Goal: Contribute content

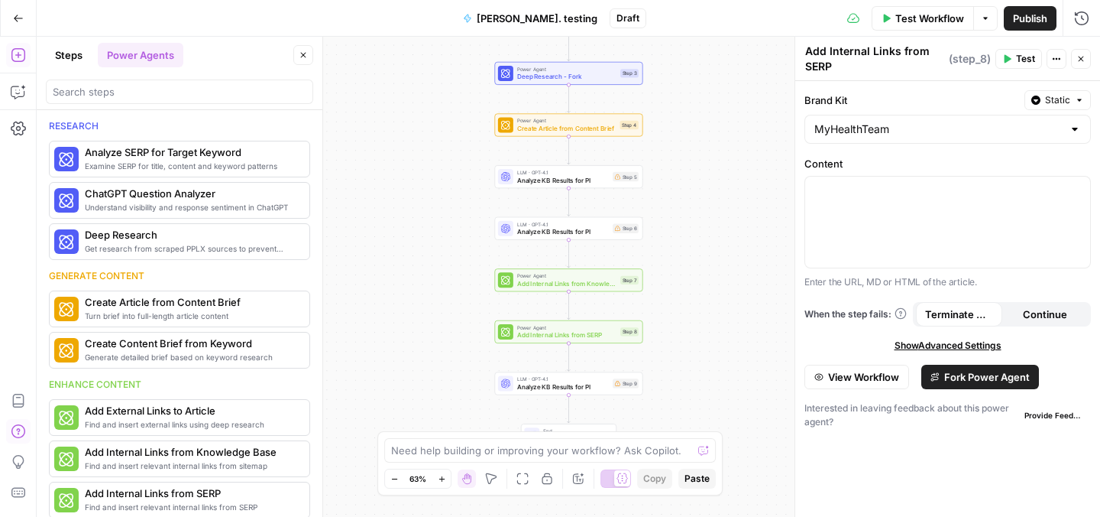
click at [14, 23] on button "Go Back" at bounding box center [19, 19] width 28 height 28
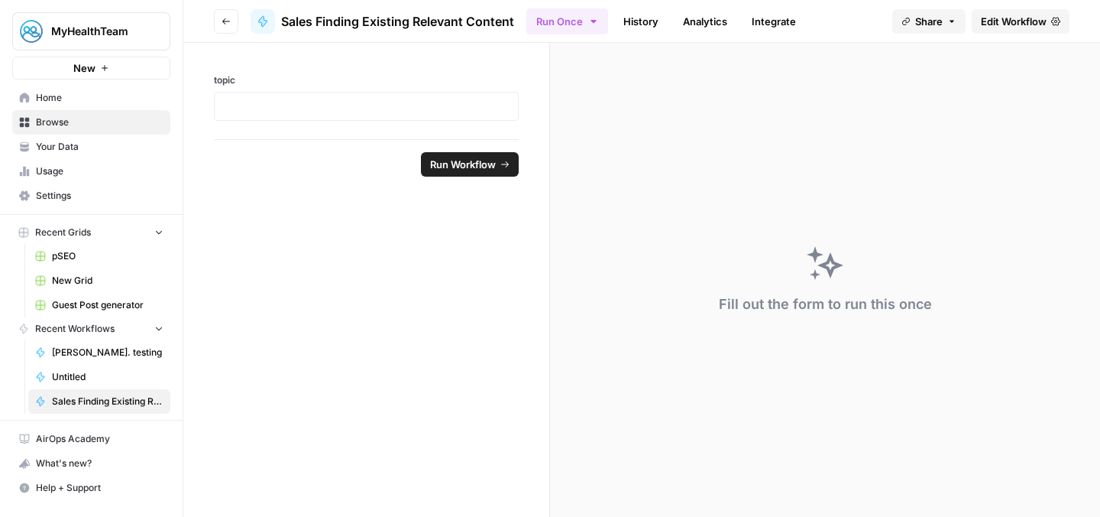
click at [76, 139] on link "Your Data" at bounding box center [91, 146] width 158 height 24
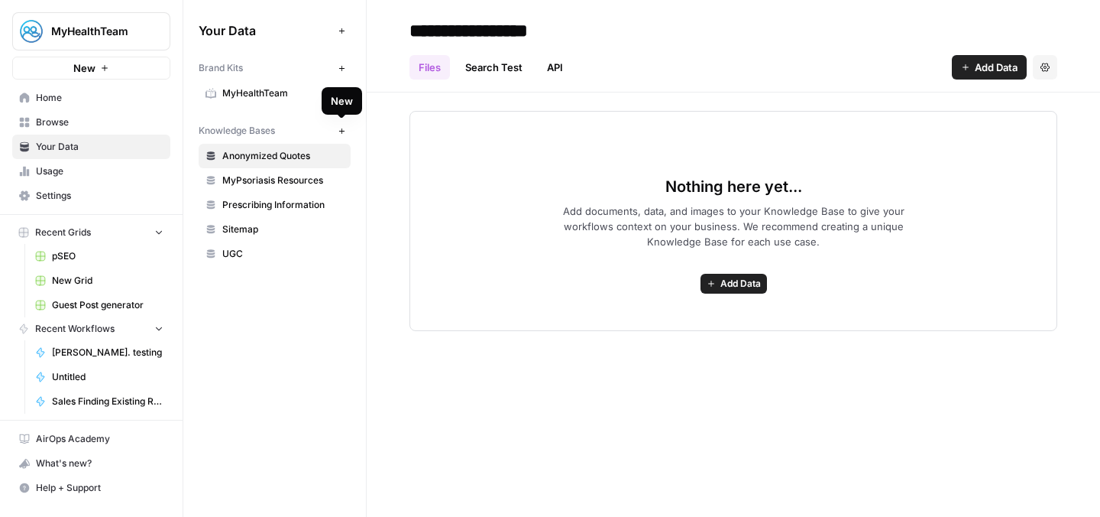
click at [343, 129] on icon "button" at bounding box center [342, 131] width 8 height 8
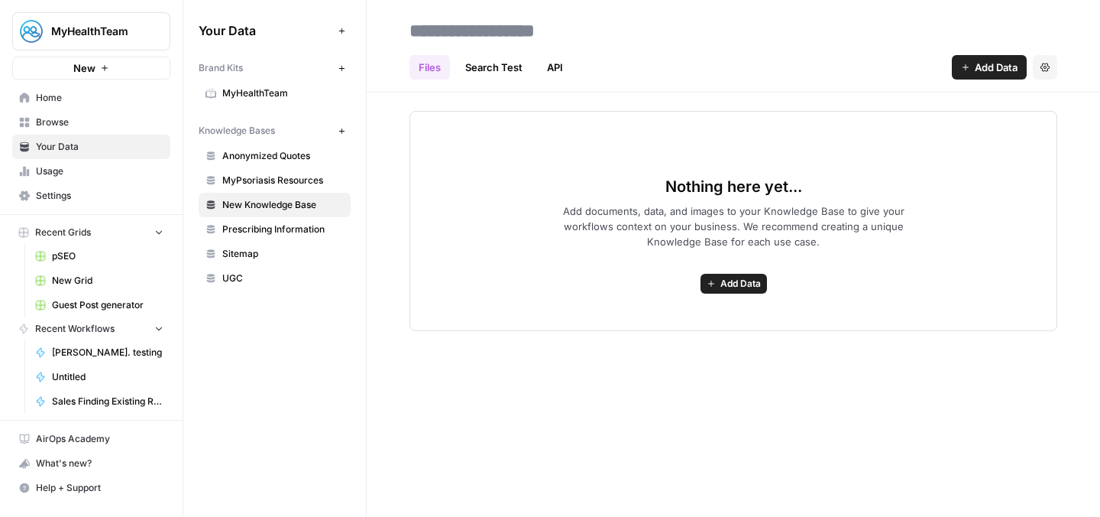
click at [978, 73] on span "Add Data" at bounding box center [996, 67] width 43 height 15
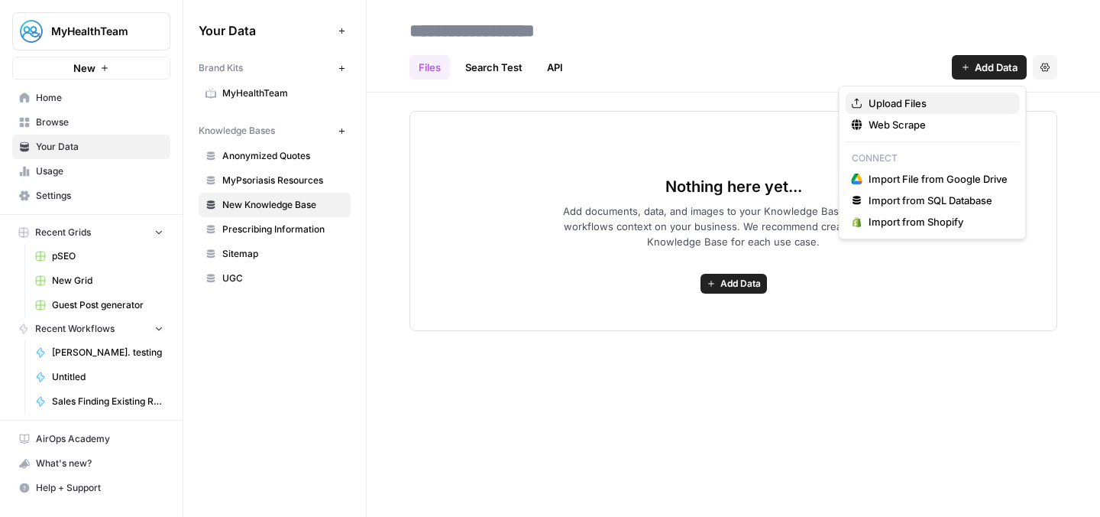
click at [918, 110] on span "Upload Files" at bounding box center [938, 103] width 139 height 15
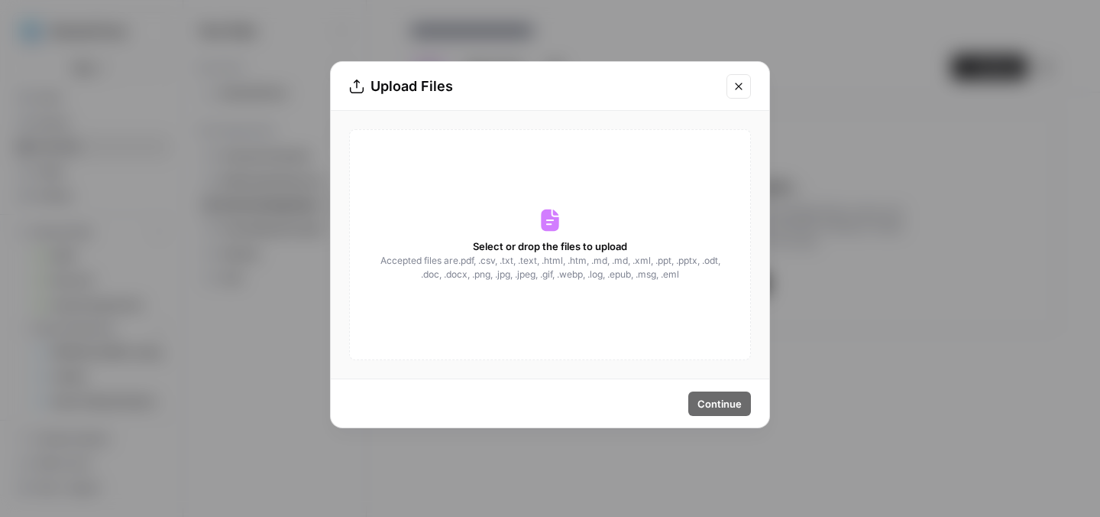
click at [743, 92] on button "Close modal" at bounding box center [739, 86] width 24 height 24
